Goal: Task Accomplishment & Management: Use online tool/utility

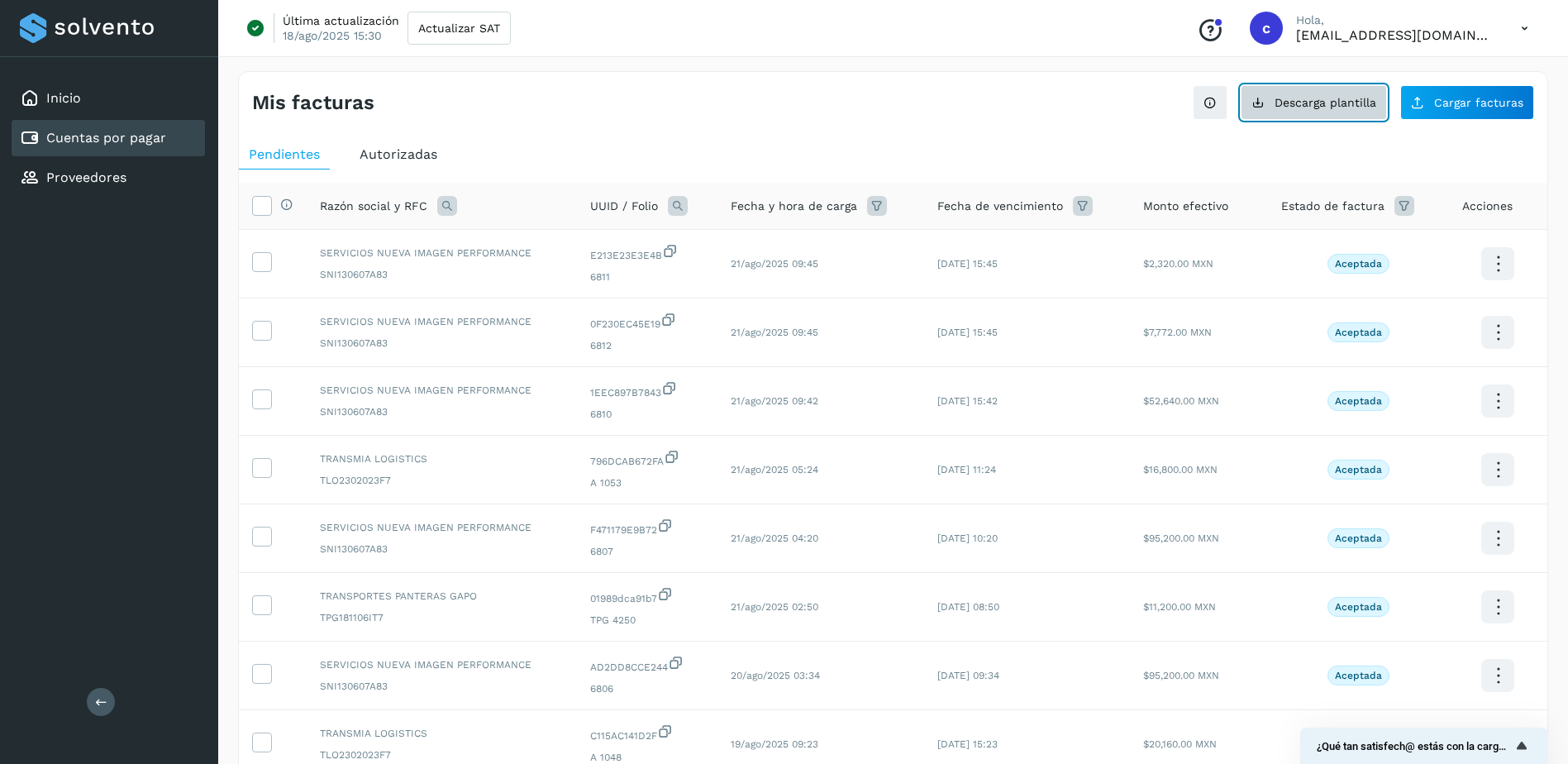
click at [1290, 115] on button "Descarga plantilla" at bounding box center [1313, 102] width 146 height 35
click at [150, 173] on div "Proveedores" at bounding box center [108, 178] width 194 height 37
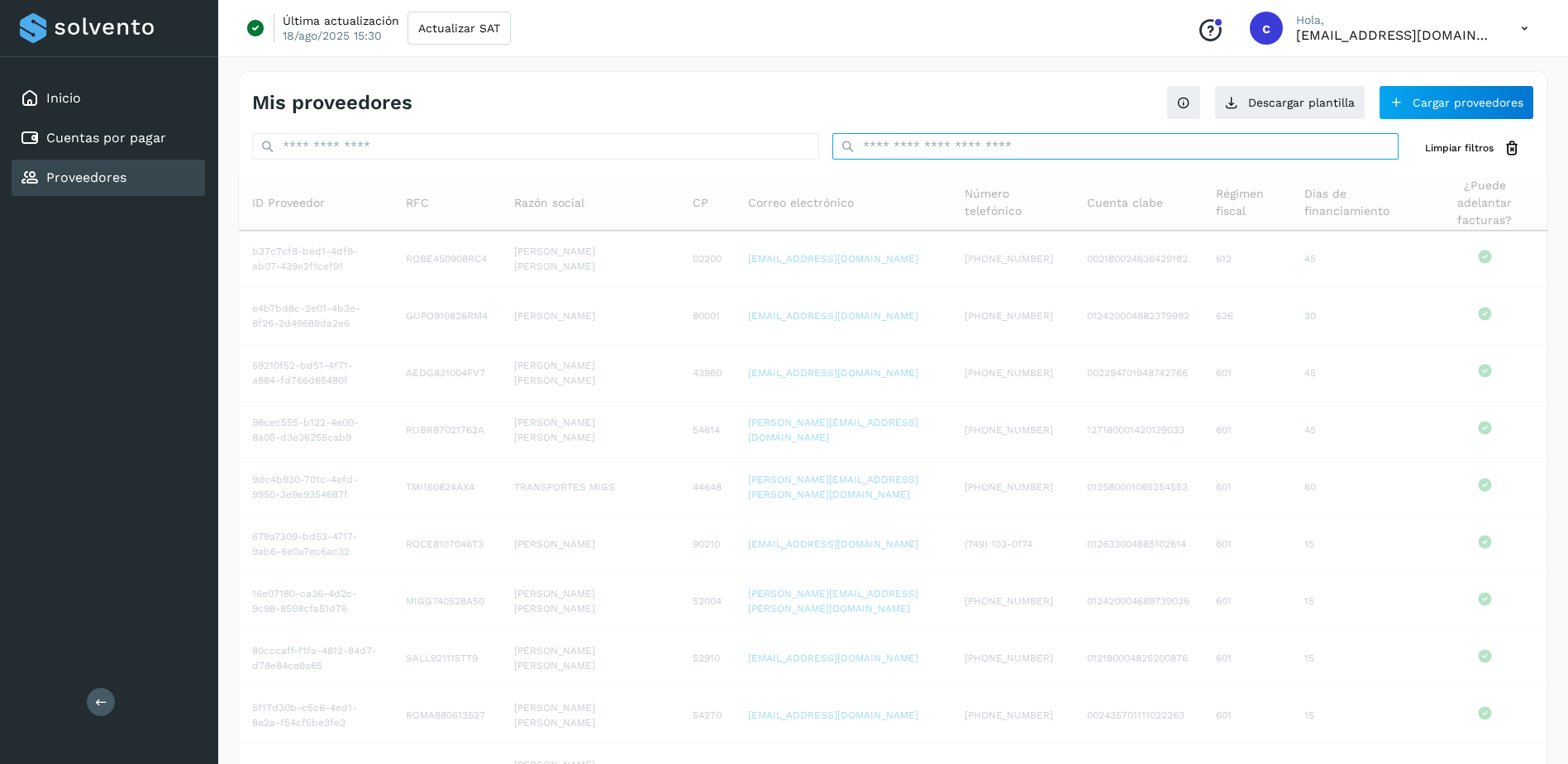
click at [1040, 142] on input "text" at bounding box center [1115, 146] width 567 height 27
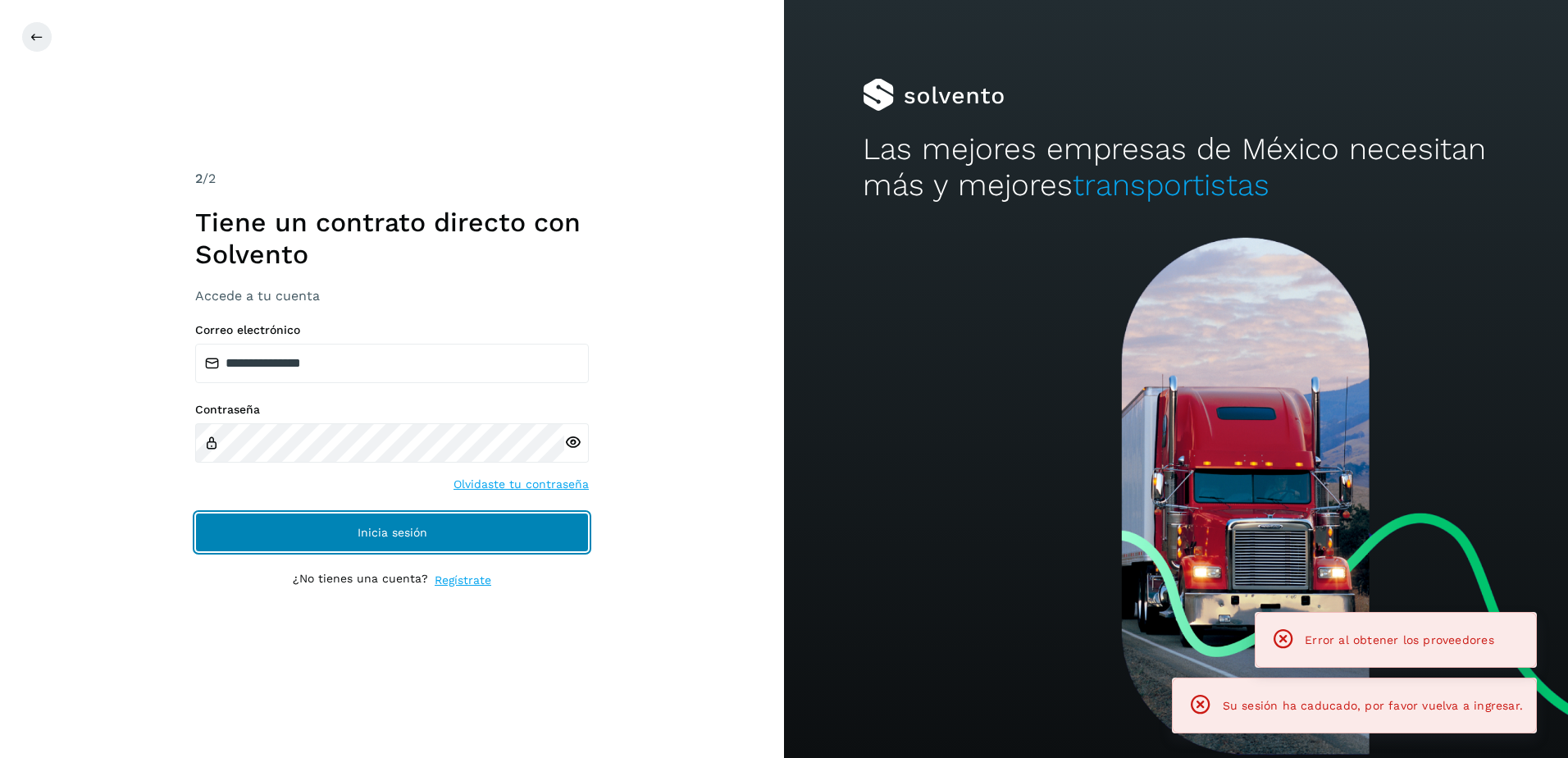
click at [402, 526] on span "Inicia sesión" at bounding box center [392, 532] width 70 height 12
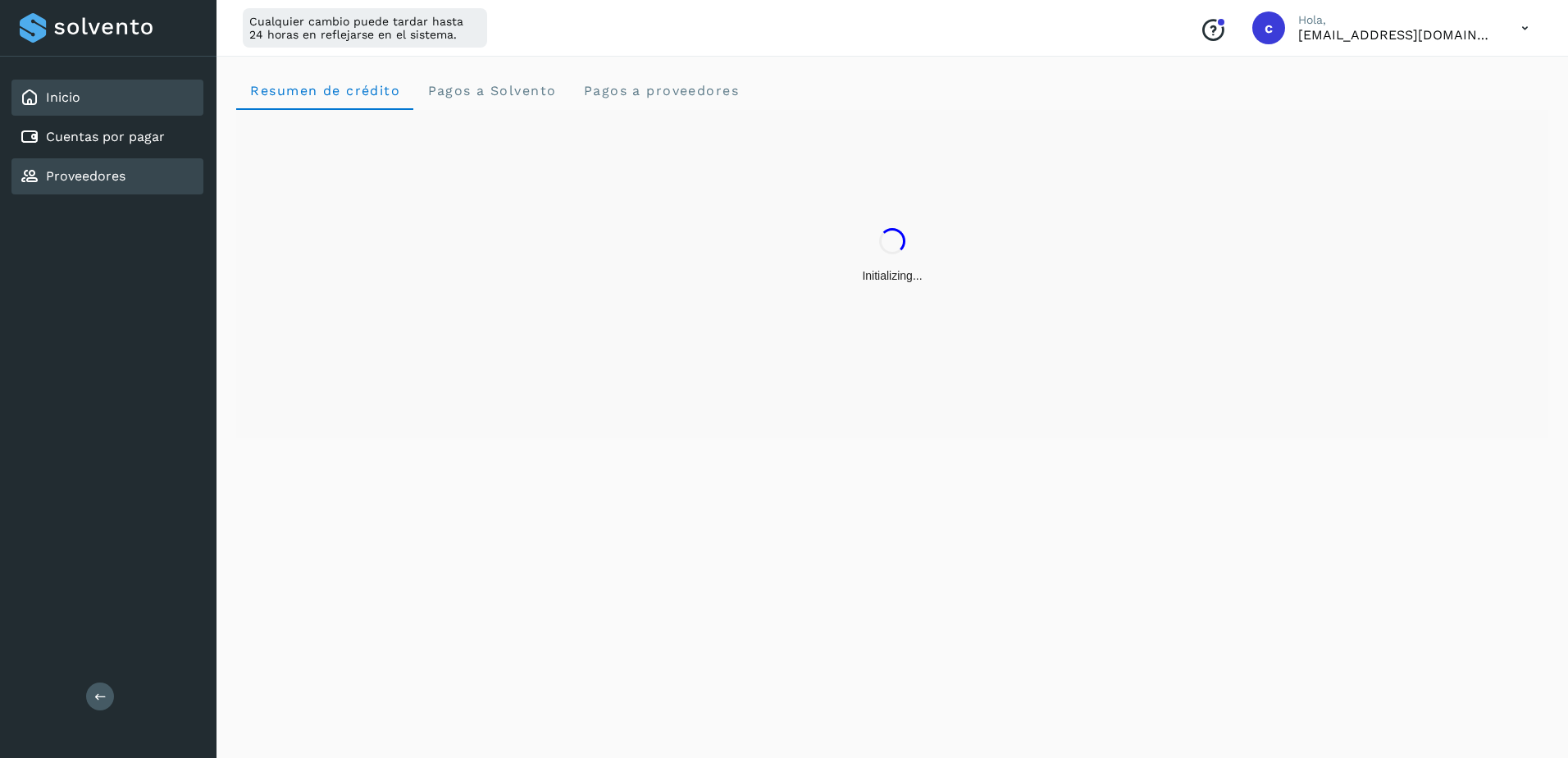
click at [85, 172] on link "Proveedores" at bounding box center [86, 176] width 80 height 16
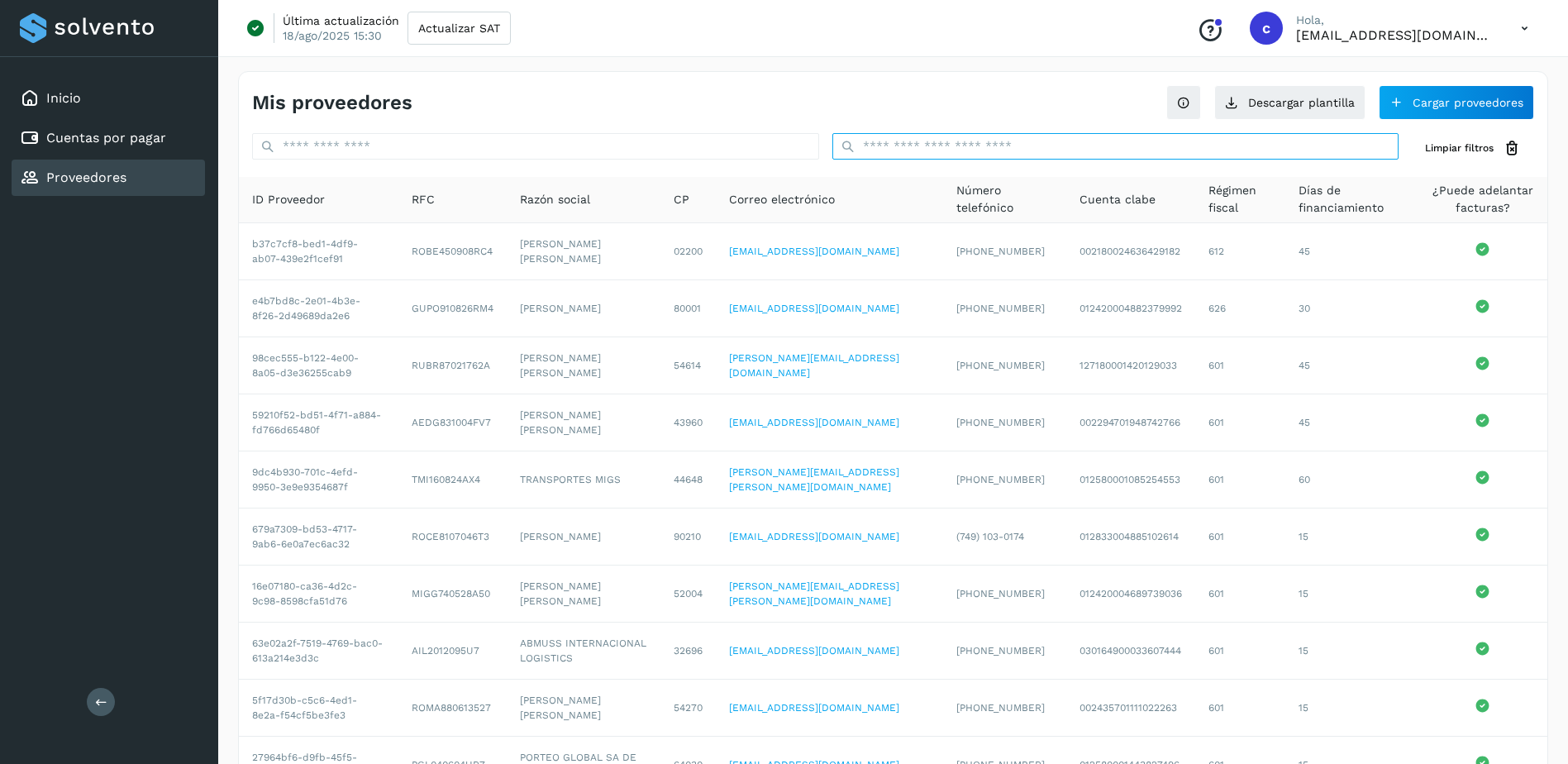
click at [1002, 146] on input "text" at bounding box center [1115, 146] width 567 height 27
paste input "**********"
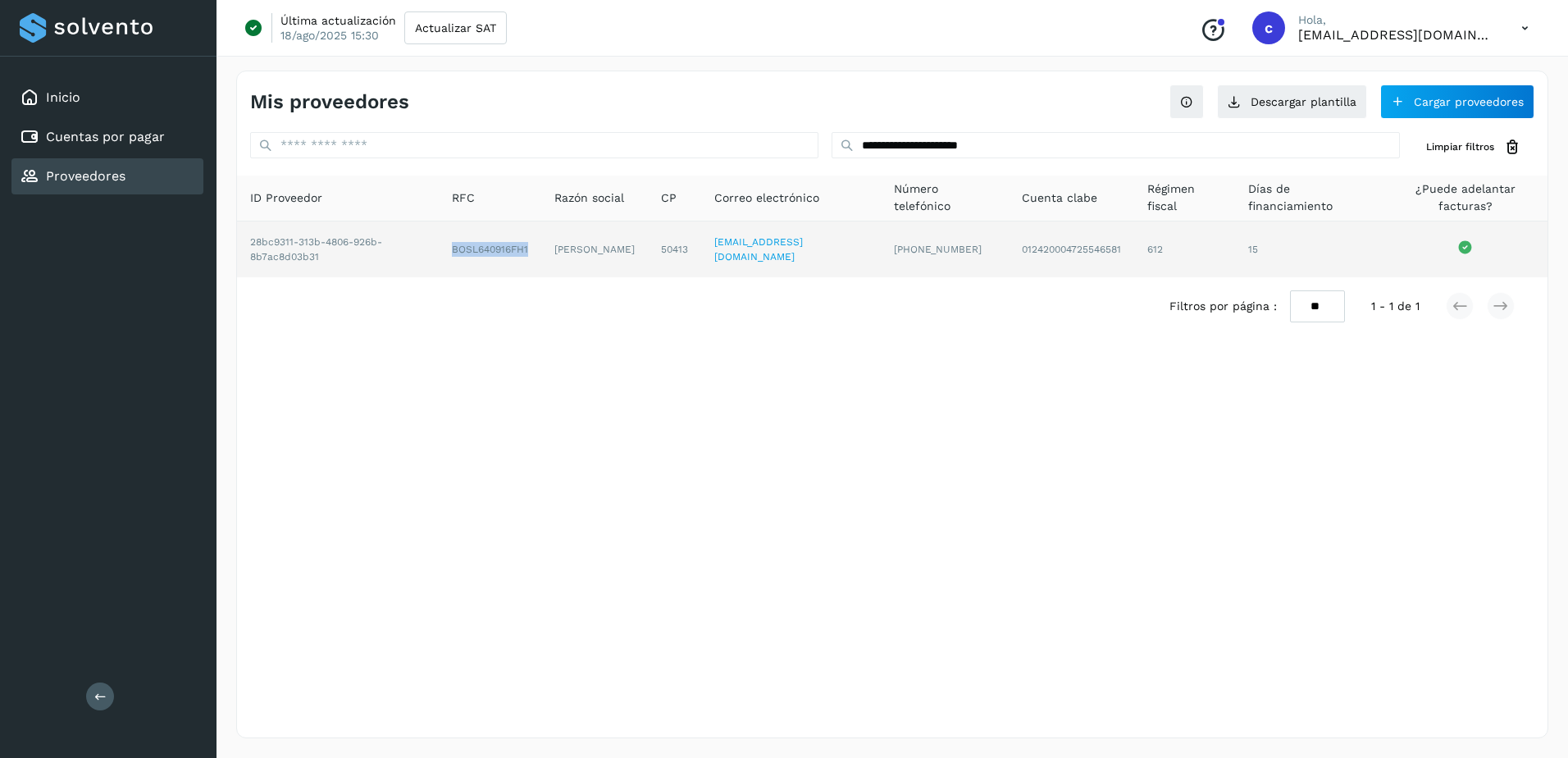
drag, startPoint x: 447, startPoint y: 262, endPoint x: 533, endPoint y: 260, distance: 86.0
click at [541, 260] on td "BOSL640916FH1" at bounding box center [594, 249] width 106 height 56
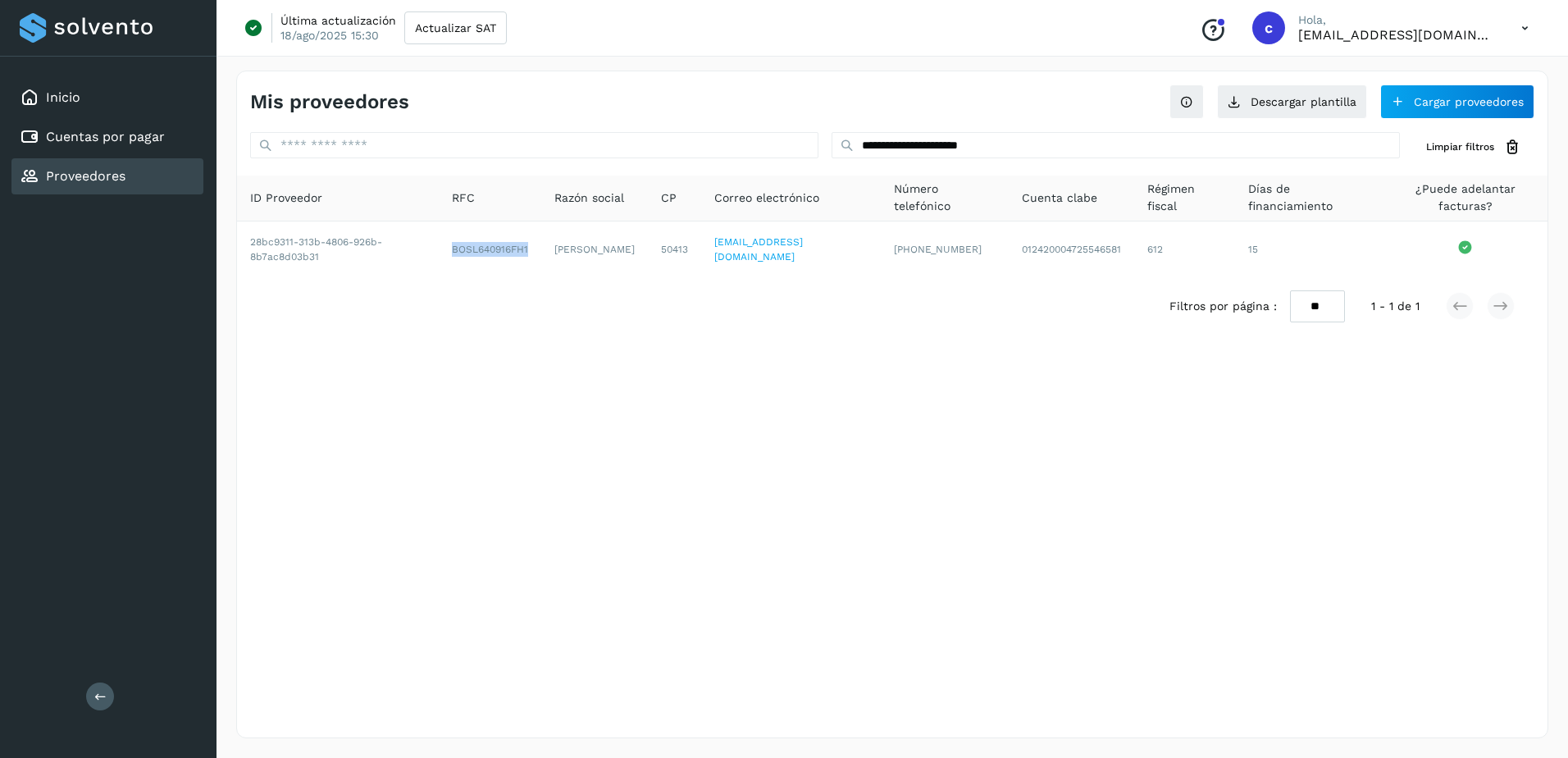
copy td "BOSL640916FH1"
drag, startPoint x: 1044, startPoint y: 137, endPoint x: 770, endPoint y: 142, distance: 274.0
click at [762, 142] on div "**********" at bounding box center [893, 147] width 1311 height 31
paste input "text"
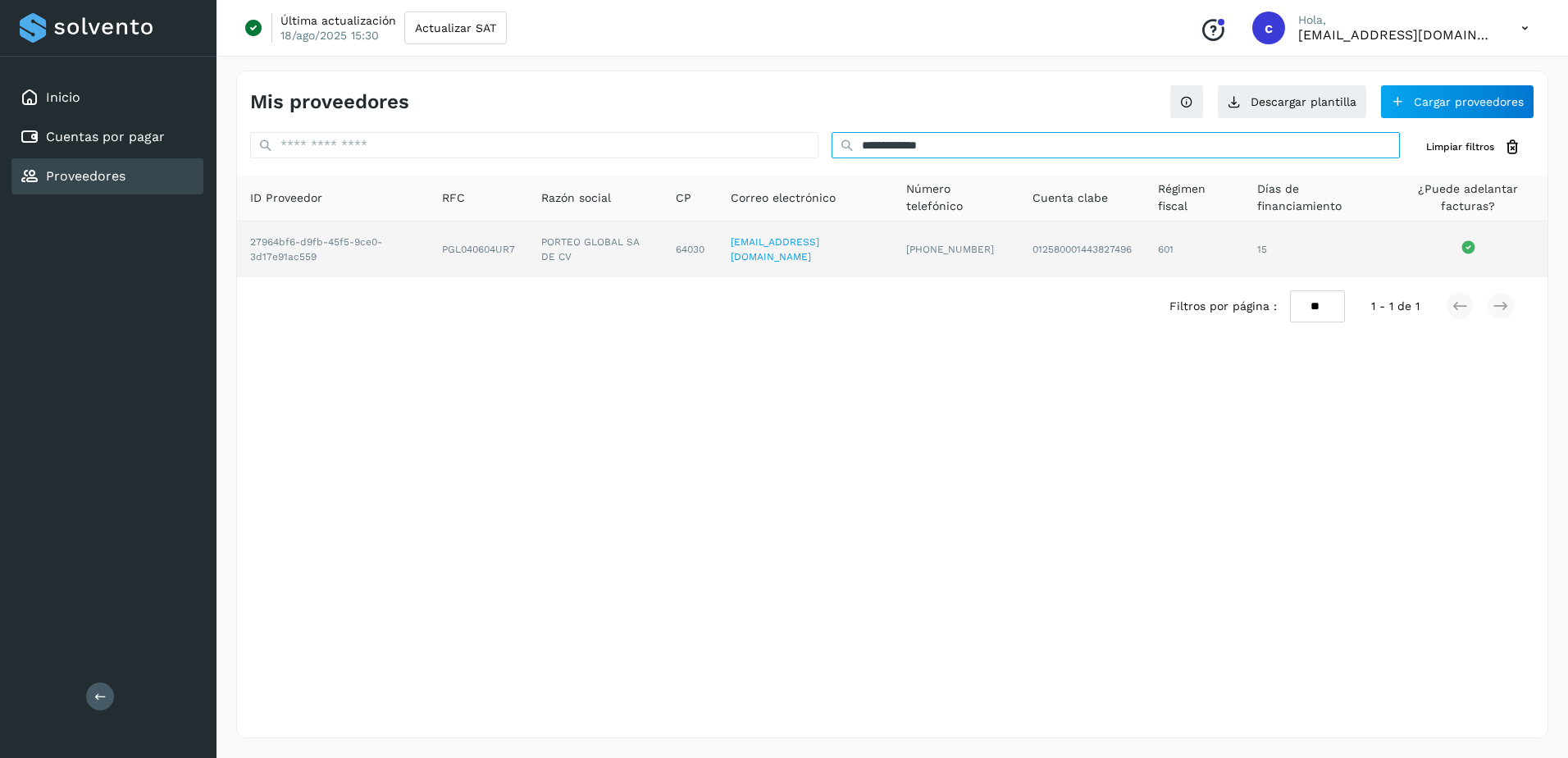
type input "**********"
drag, startPoint x: 448, startPoint y: 250, endPoint x: 526, endPoint y: 251, distance: 78.0
click at [528, 251] on td "PGL040604UR7" at bounding box center [595, 249] width 135 height 56
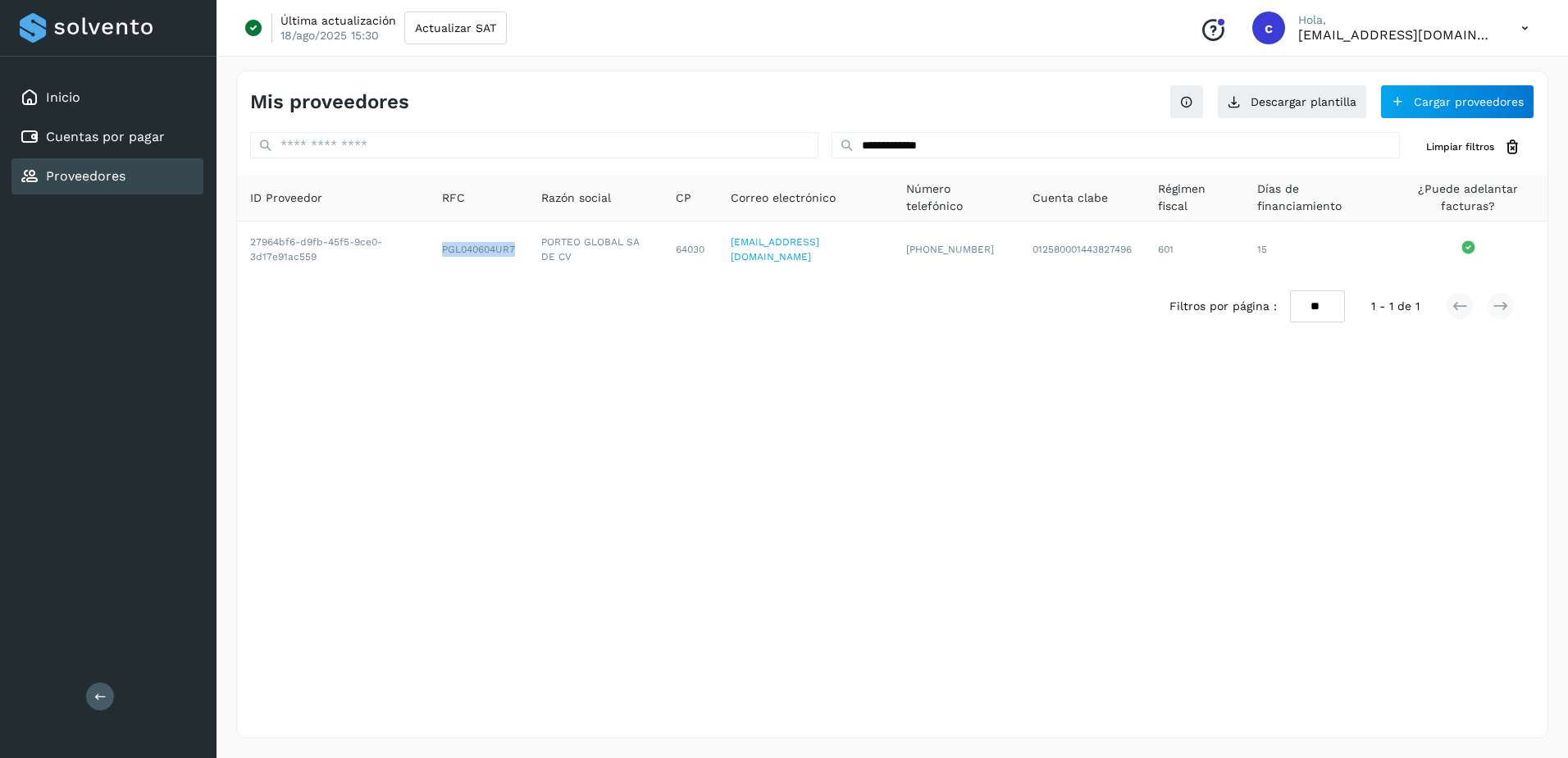
copy td "PGL040604UR7"
click at [137, 129] on link "Cuentas por pagar" at bounding box center [105, 137] width 119 height 16
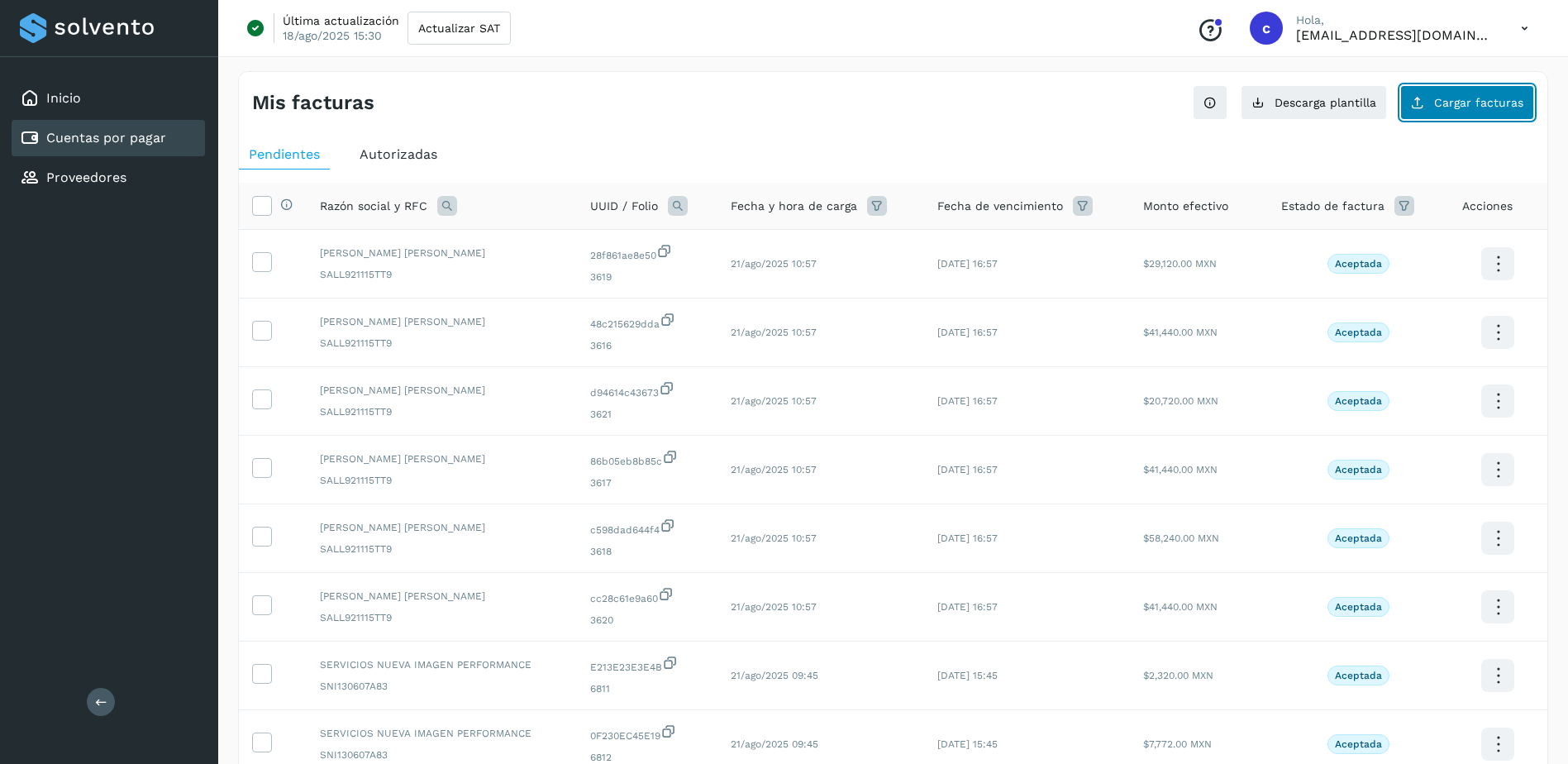
click at [1451, 119] on button "Cargar facturas" at bounding box center [1467, 102] width 134 height 35
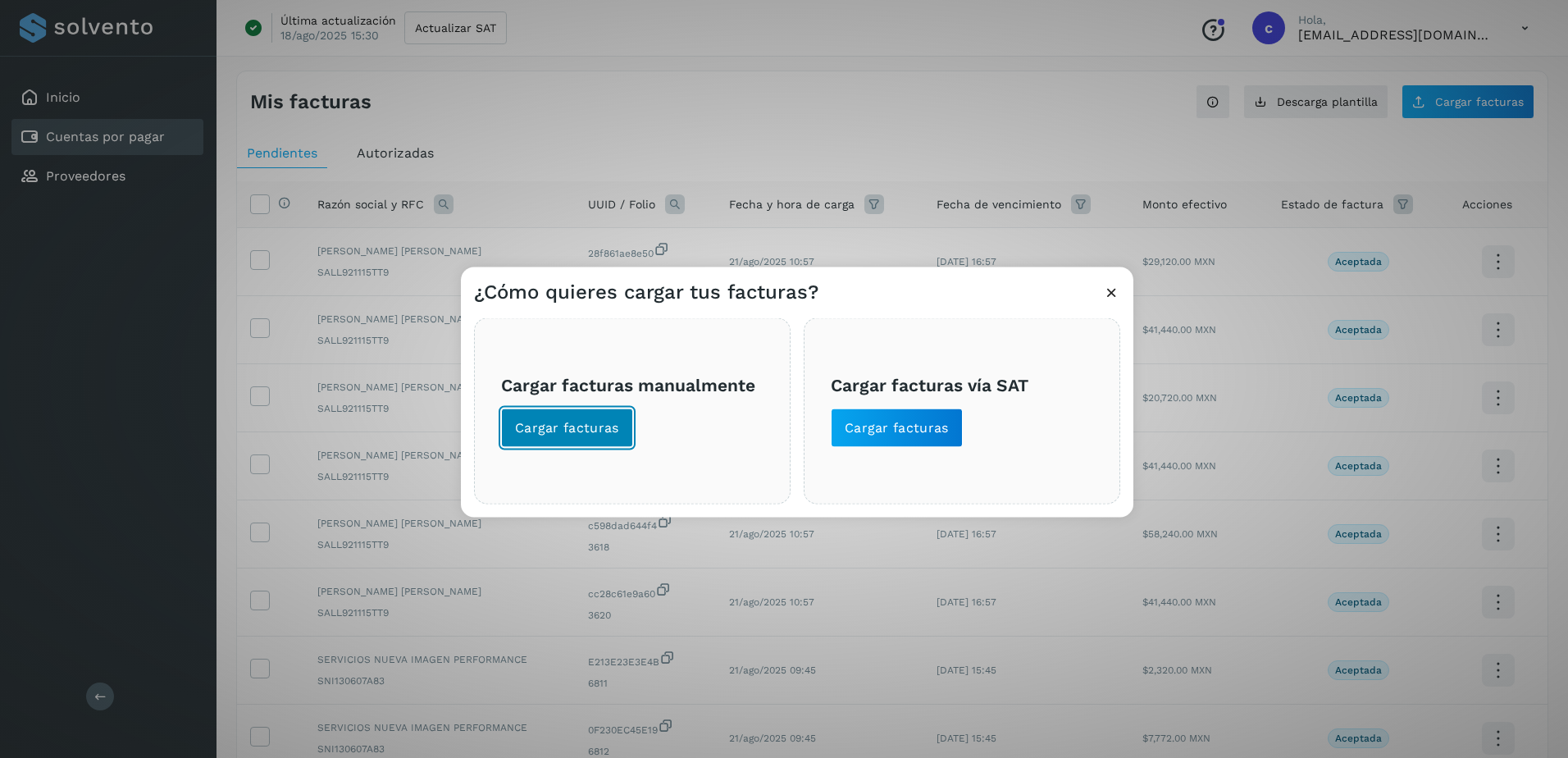
click at [580, 431] on span "Cargar facturas" at bounding box center [568, 428] width 104 height 18
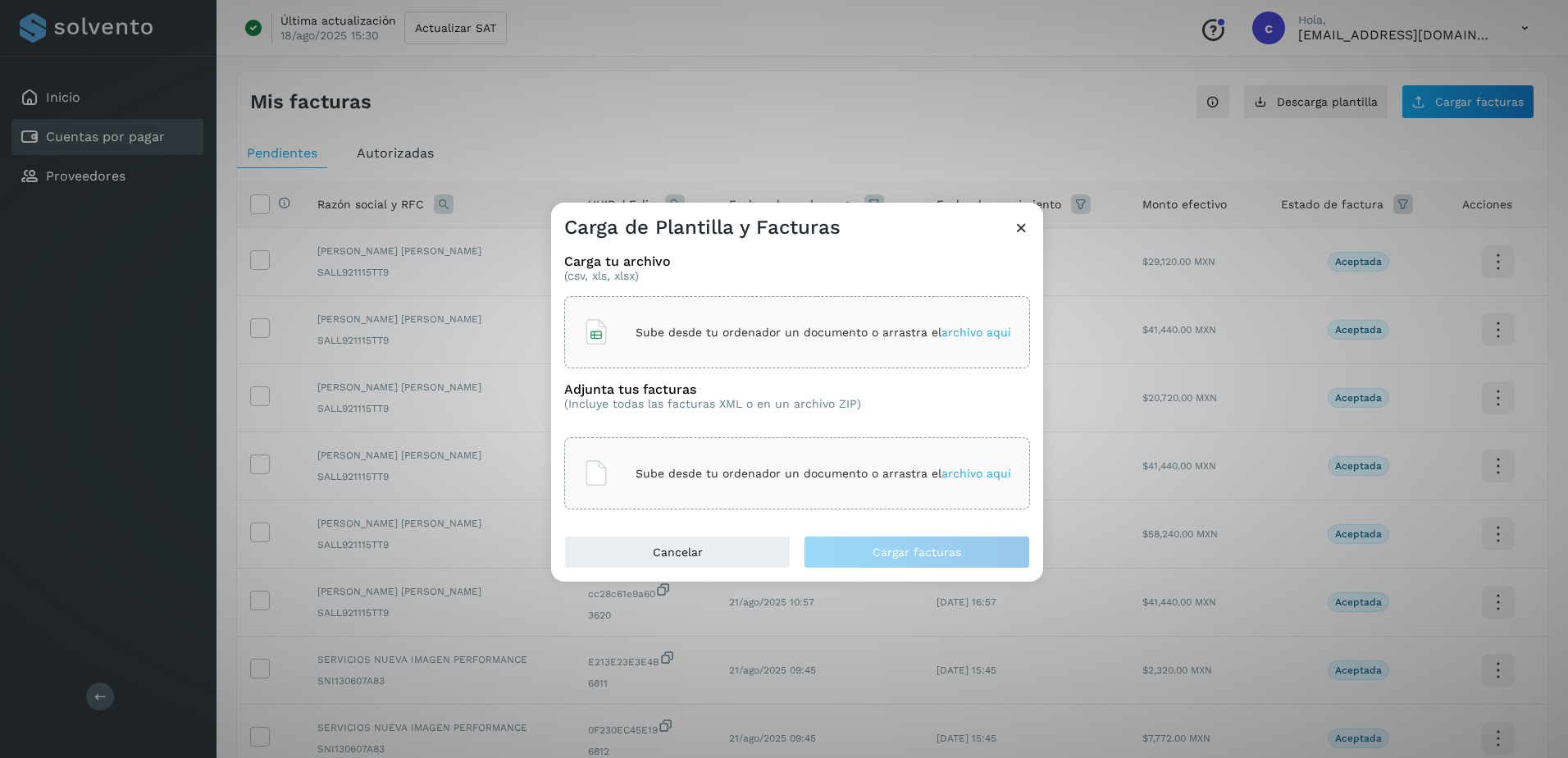
click at [720, 332] on p "Sube desde tu ordenador un documento o arrastra el archivo aquí" at bounding box center [823, 332] width 375 height 14
click at [887, 473] on p "Sube desde tu ordenador un documento o arrastra el archivo aquí" at bounding box center [823, 474] width 375 height 14
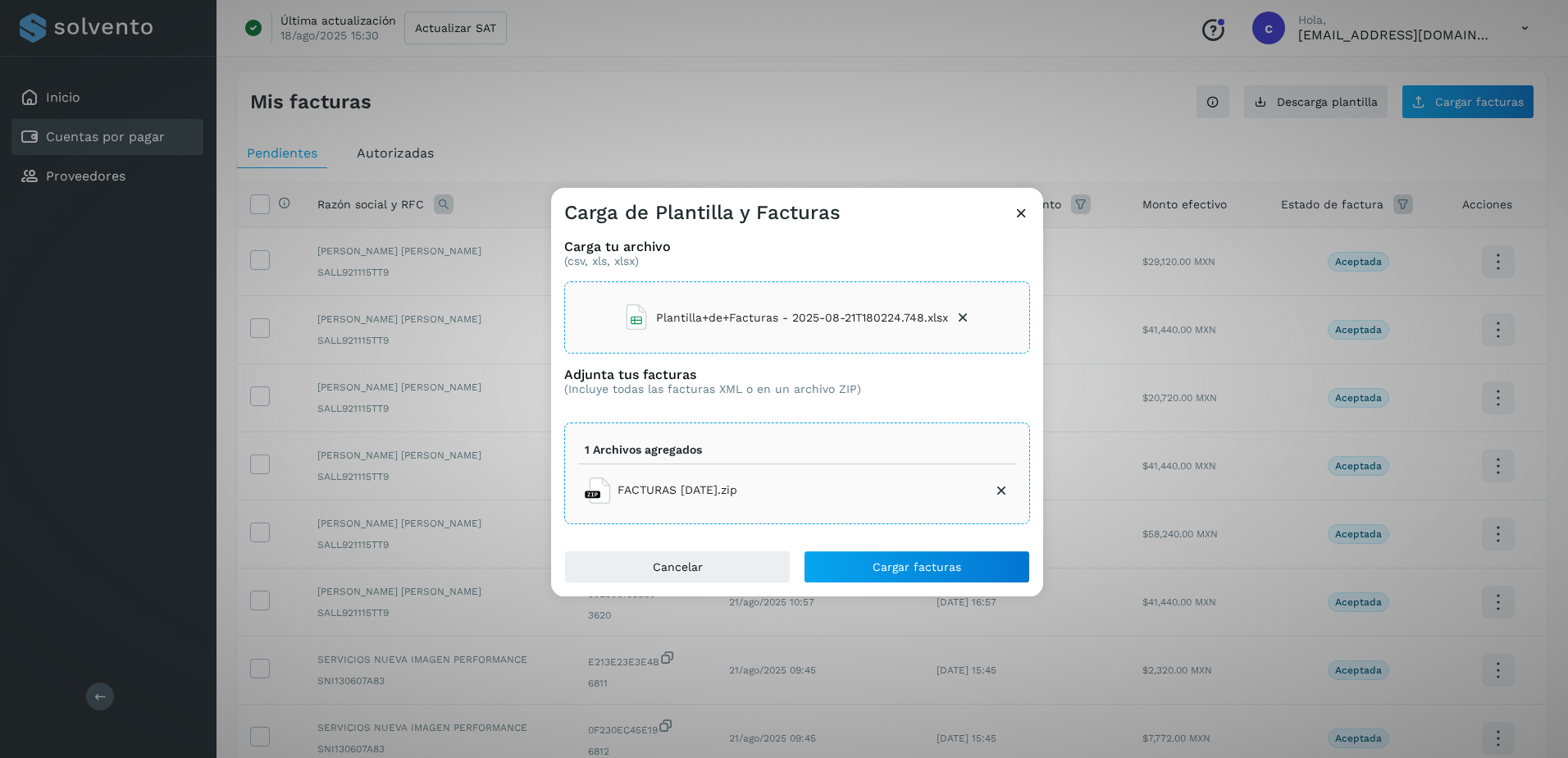
click at [1003, 494] on icon at bounding box center [1001, 490] width 17 height 17
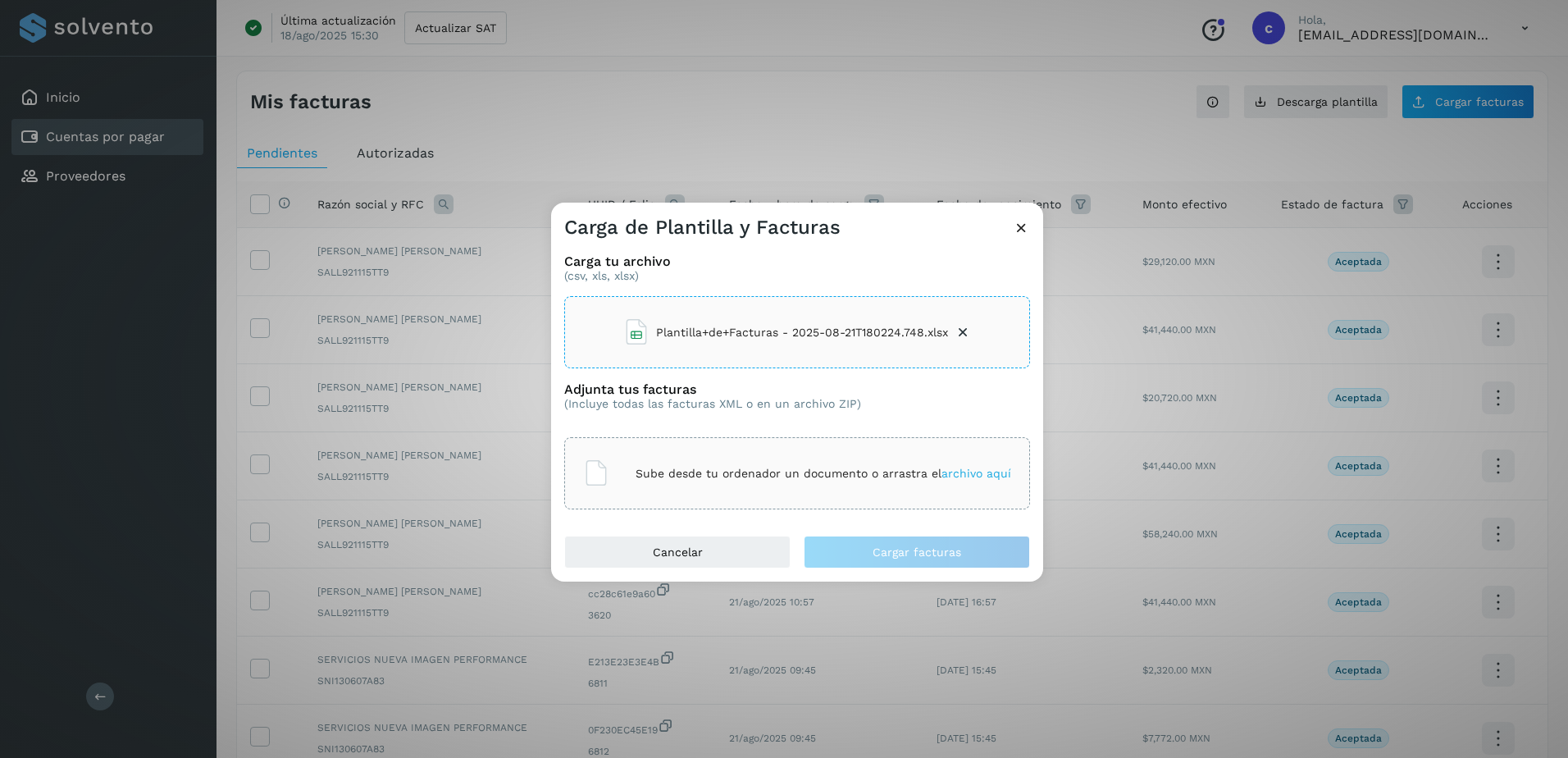
click at [808, 476] on p "Sube desde tu ordenador un documento o arrastra el archivo aquí" at bounding box center [823, 474] width 375 height 14
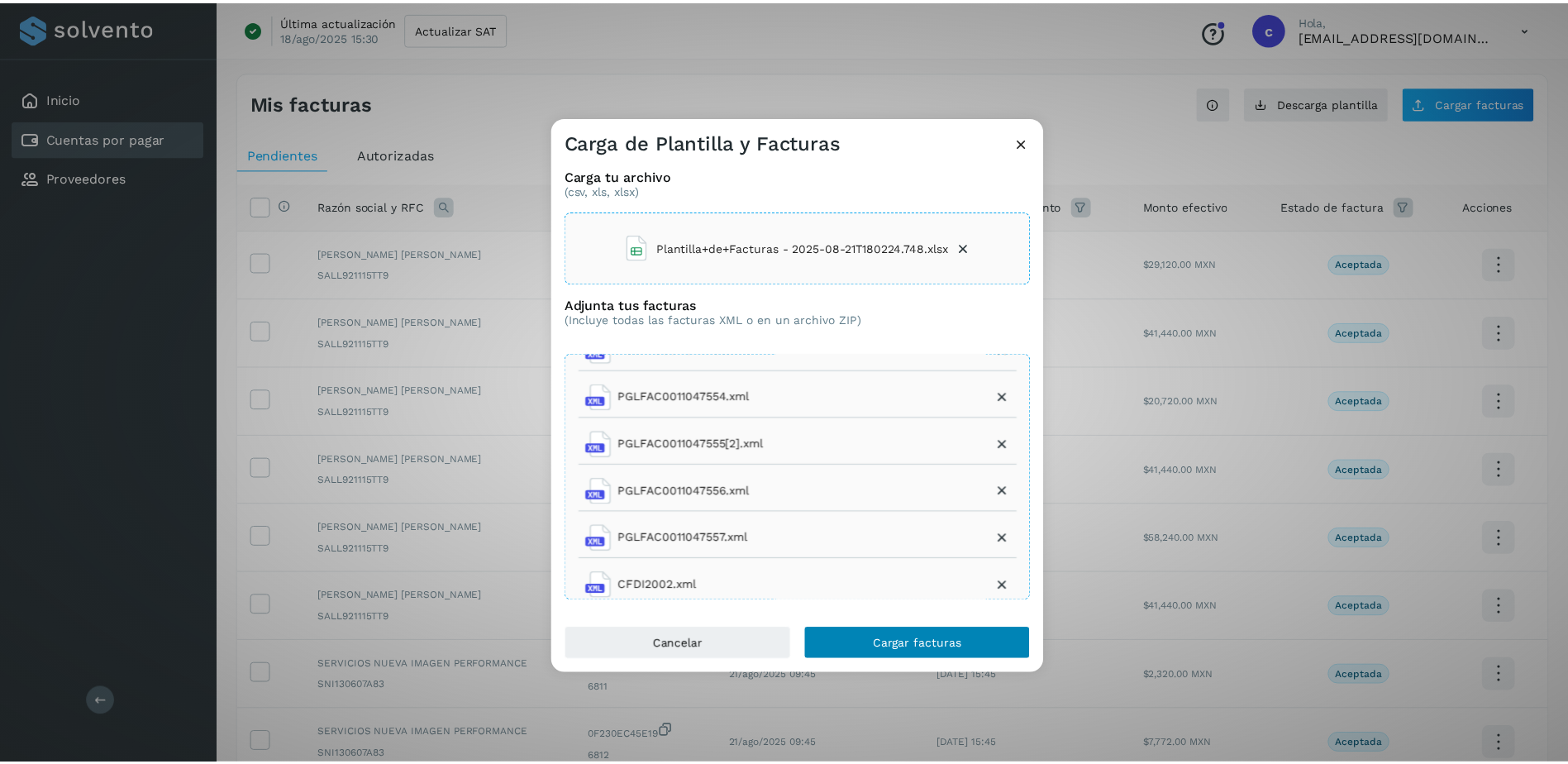
scroll to position [124, 0]
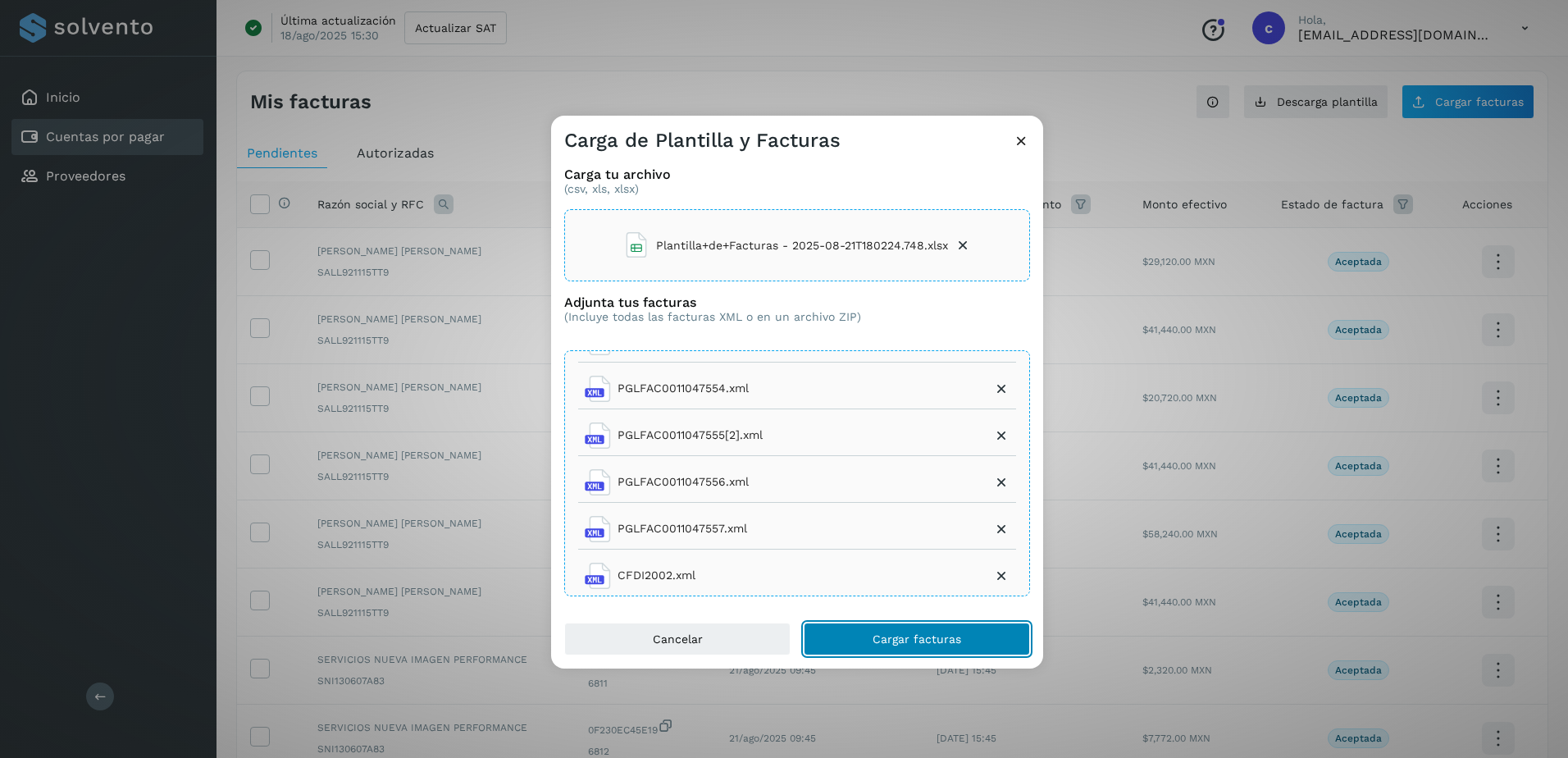
click at [865, 638] on button "Cargar facturas" at bounding box center [918, 639] width 227 height 33
